Goal: Check status: Check status

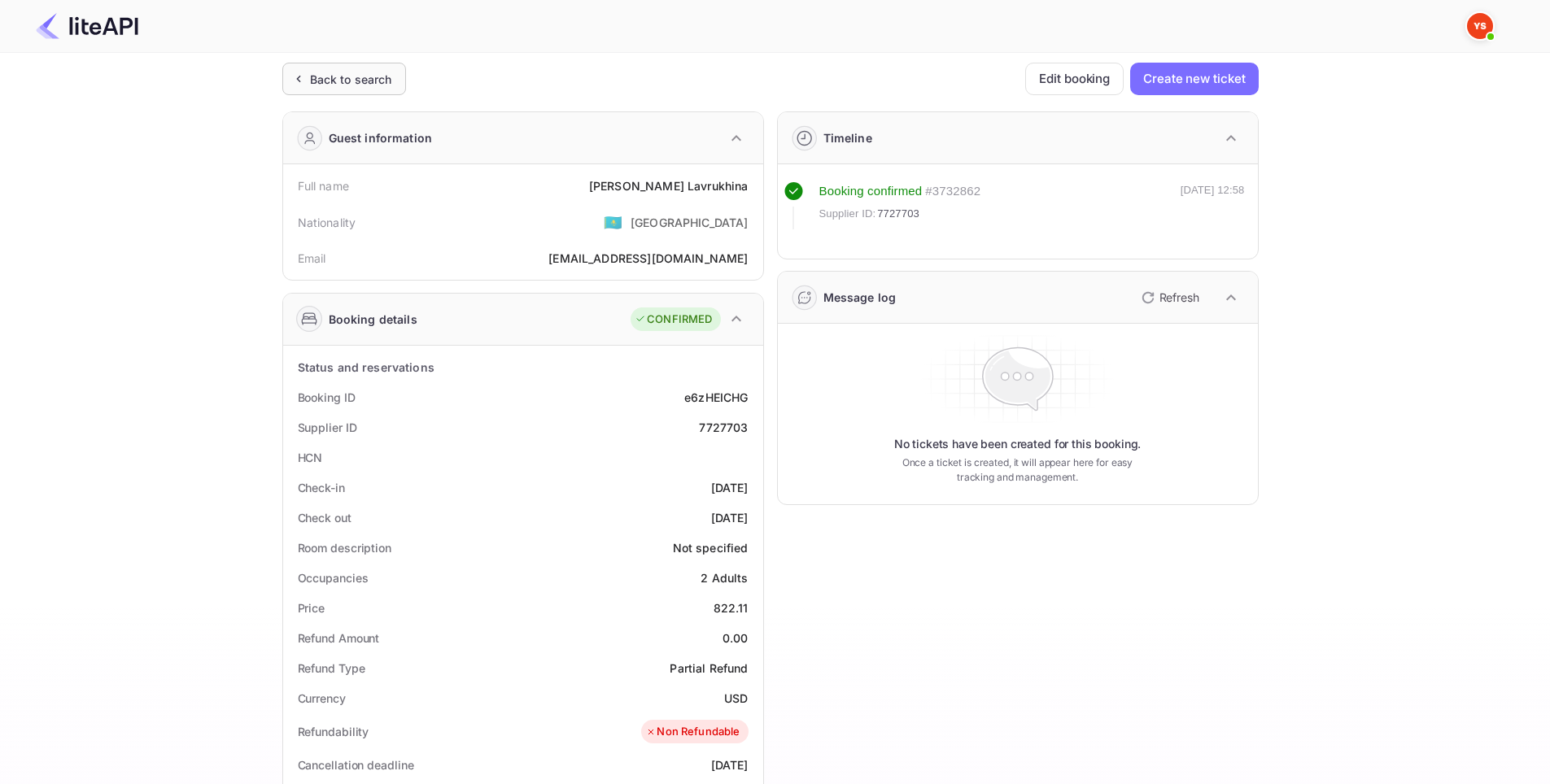
click at [338, 91] on div "Back to search" at bounding box center [344, 78] width 124 height 33
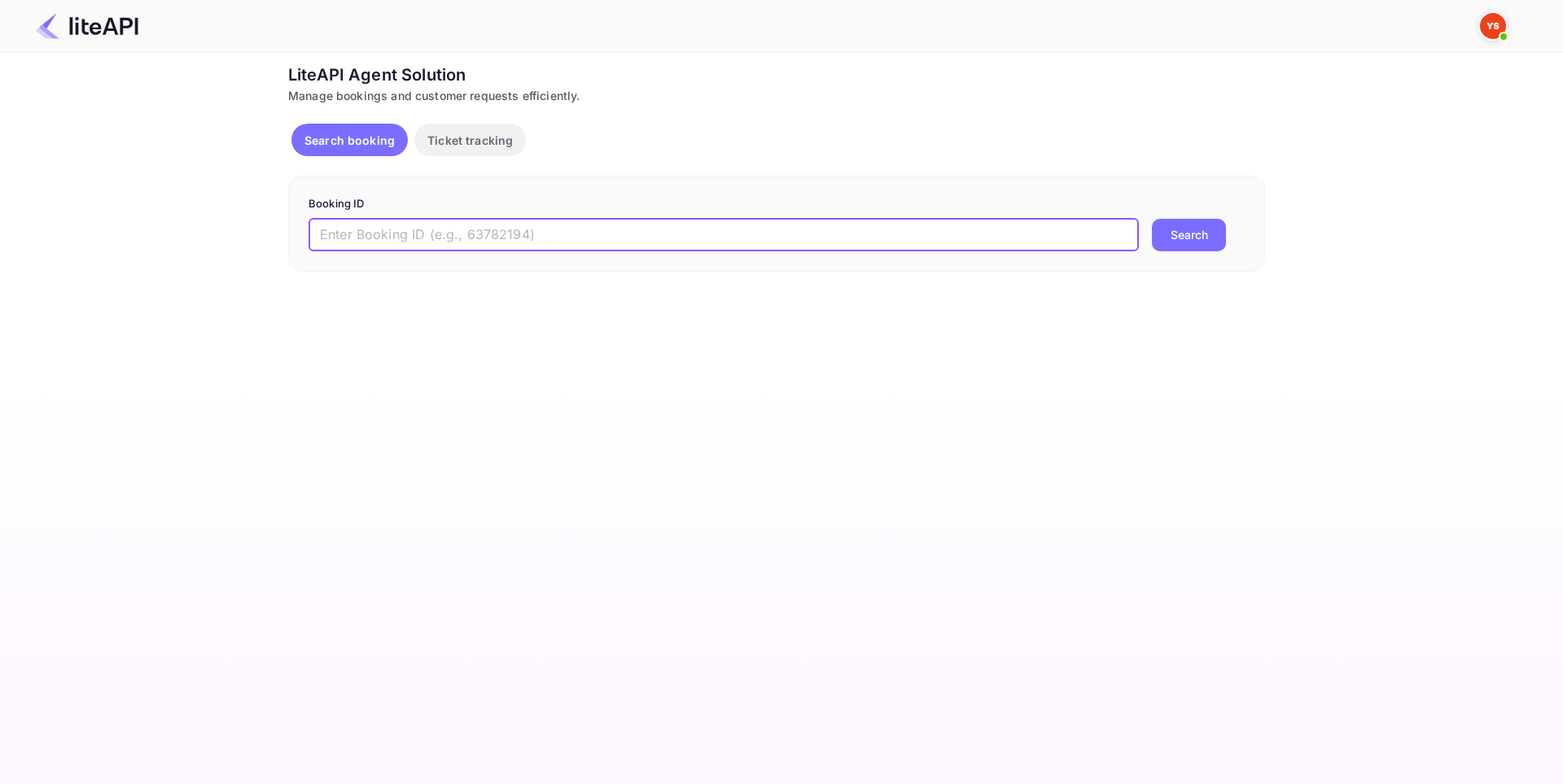
click at [466, 240] on input "text" at bounding box center [723, 235] width 830 height 33
paste input "8858329"
type input "8858329"
click at [1203, 234] on button "Search" at bounding box center [1189, 235] width 74 height 33
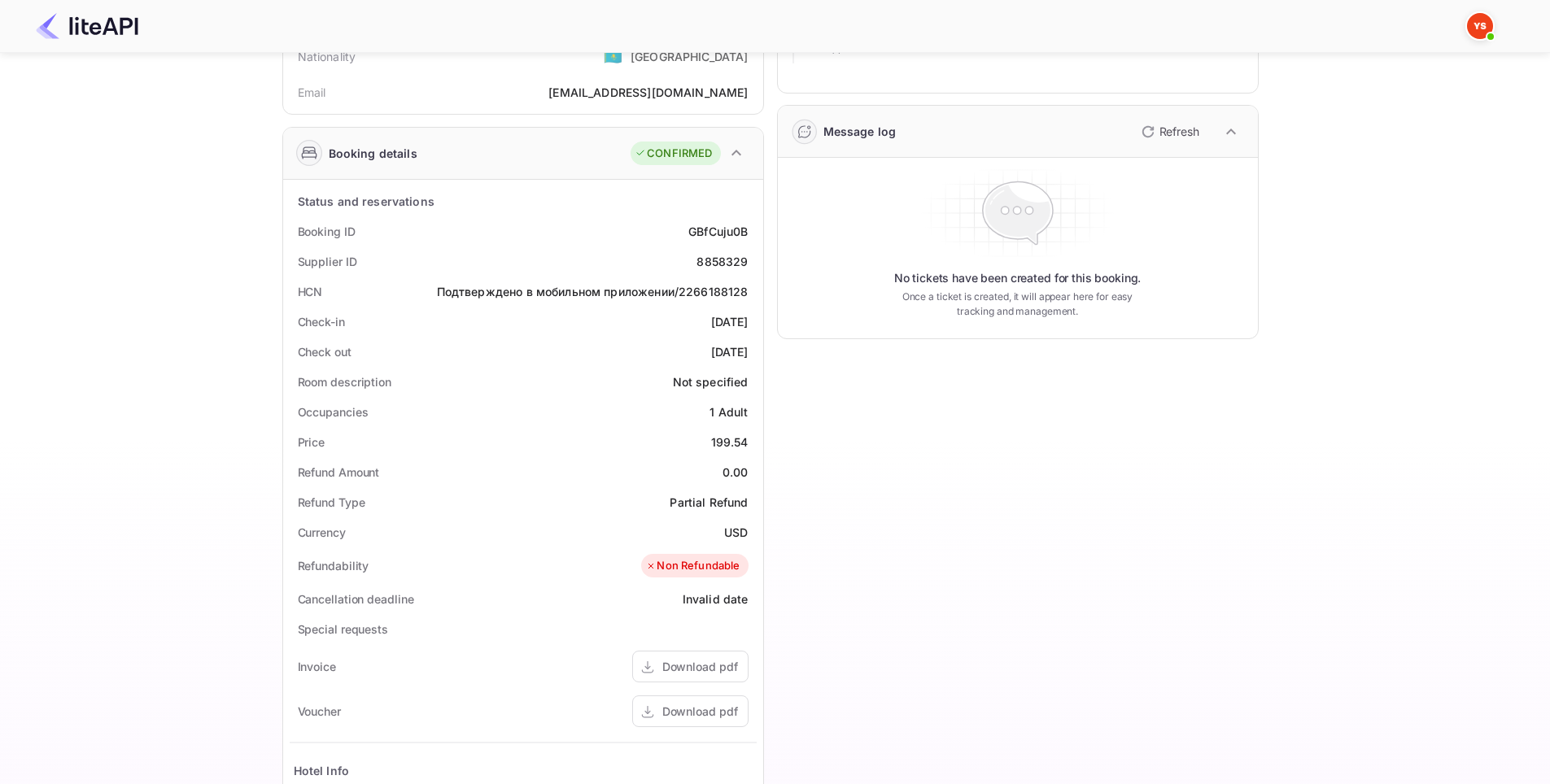
scroll to position [163, 0]
drag, startPoint x: 297, startPoint y: 296, endPoint x: 751, endPoint y: 297, distance: 454.0
click at [751, 297] on div "HCN Подтверждено в мобильном приложении/2266188128" at bounding box center [523, 295] width 468 height 30
copy div "HCN Подтверждено в мобильном приложении/2266188128"
click at [693, 710] on div "Download pdf" at bounding box center [700, 715] width 76 height 17
